Goal: Transaction & Acquisition: Purchase product/service

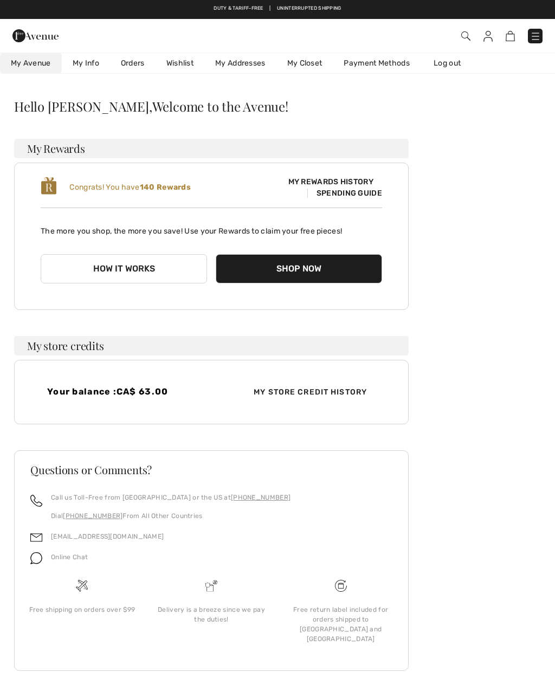
click at [310, 63] on link "My Closet" at bounding box center [304, 64] width 57 height 20
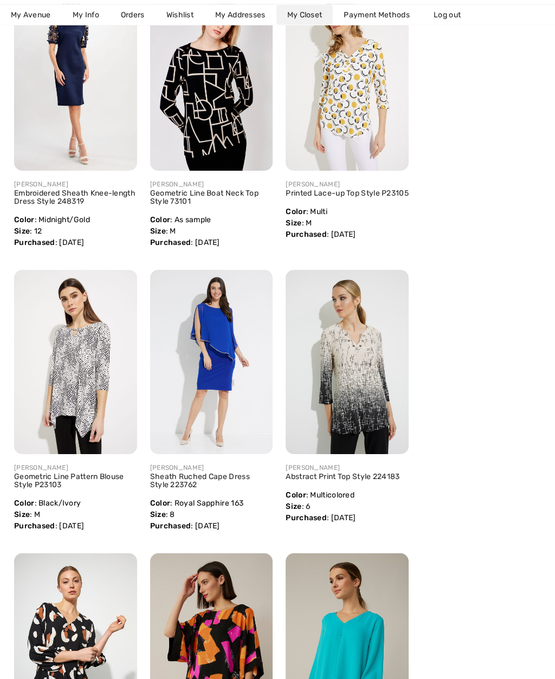
scroll to position [1364, 0]
click at [84, 369] on img at bounding box center [75, 362] width 123 height 184
click at [95, 356] on img at bounding box center [75, 362] width 123 height 184
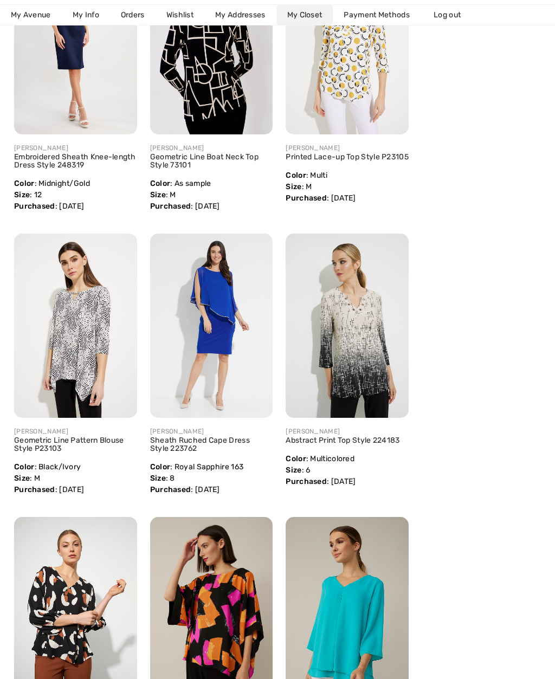
click at [97, 439] on link "Geometric Line Pattern Blouse Style P23103" at bounding box center [69, 443] width 110 height 17
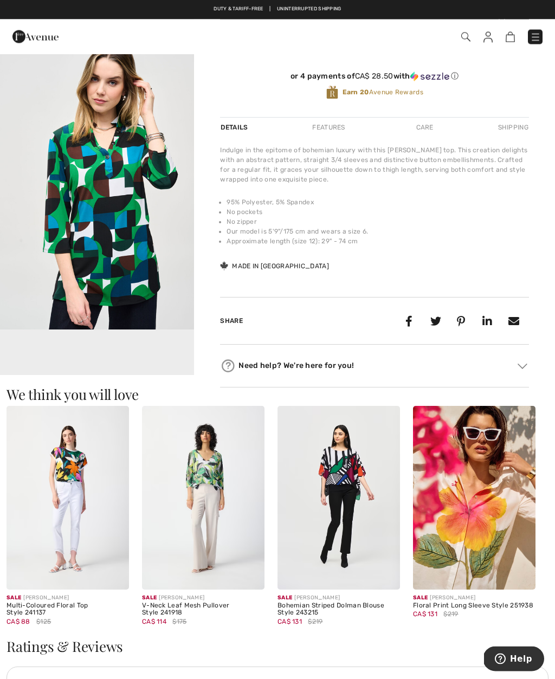
scroll to position [306, 0]
click at [487, 498] on img at bounding box center [474, 498] width 122 height 184
click at [484, 478] on img at bounding box center [474, 498] width 122 height 184
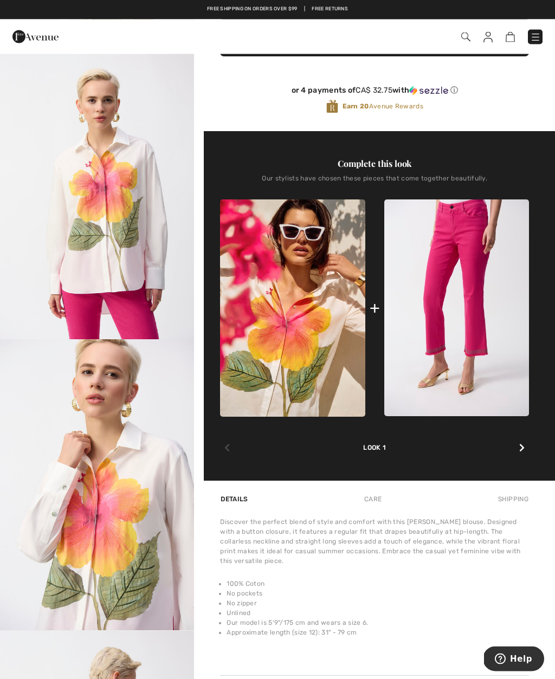
scroll to position [288, 0]
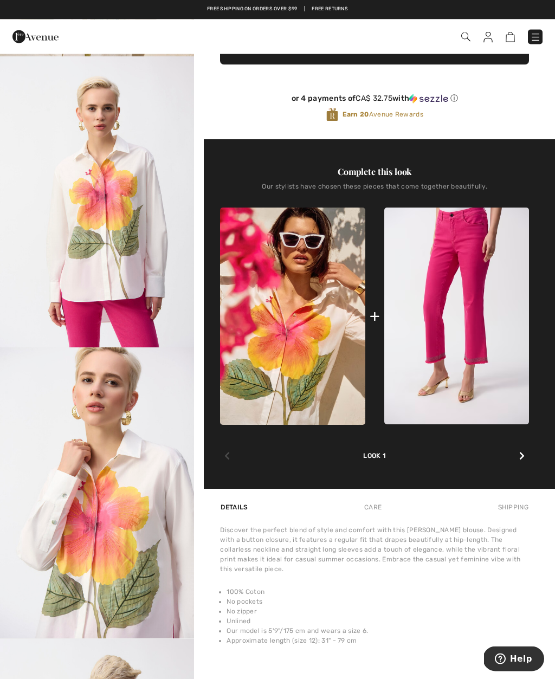
click at [44, 42] on img at bounding box center [35, 37] width 46 height 22
click at [42, 35] on img at bounding box center [35, 37] width 46 height 22
click at [27, 32] on img at bounding box center [35, 37] width 46 height 22
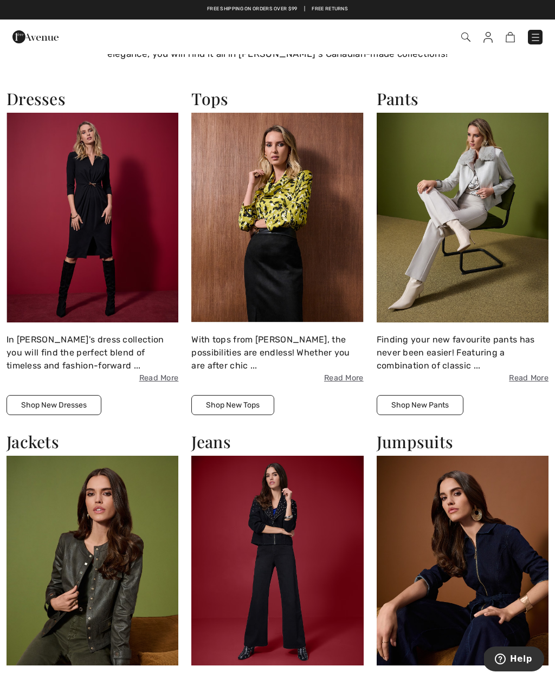
scroll to position [680, 0]
click at [88, 194] on img at bounding box center [92, 218] width 172 height 210
click at [86, 404] on button "Shop New Dresses" at bounding box center [53, 405] width 95 height 20
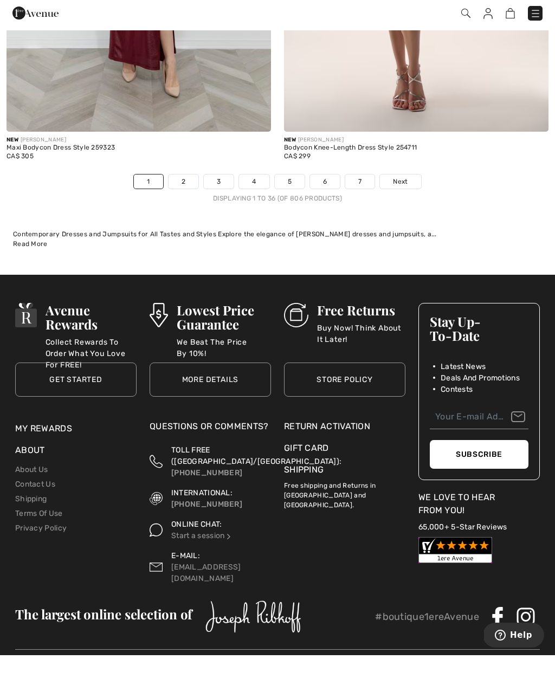
scroll to position [8168, 0]
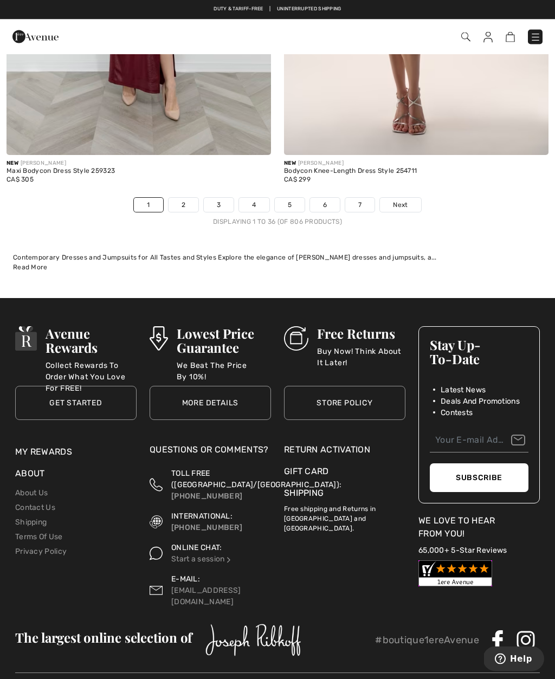
click at [178, 203] on link "2" at bounding box center [183, 205] width 30 height 14
click at [181, 198] on link "2" at bounding box center [183, 205] width 30 height 14
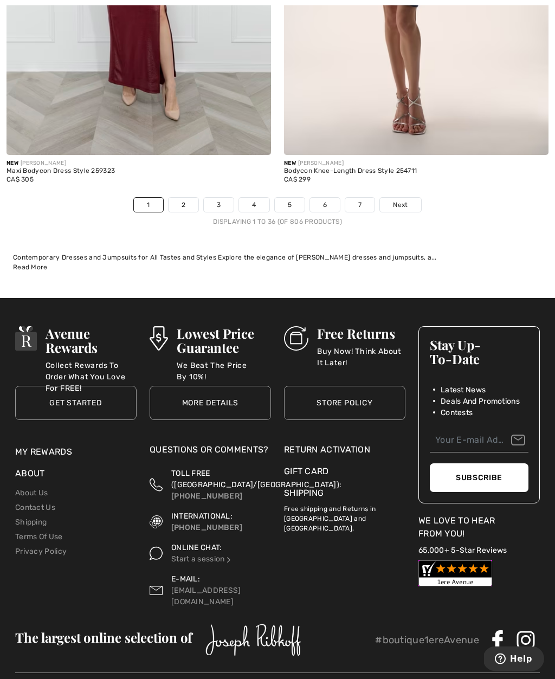
click at [407, 210] on span "Next" at bounding box center [400, 205] width 15 height 10
